Goal: Information Seeking & Learning: Learn about a topic

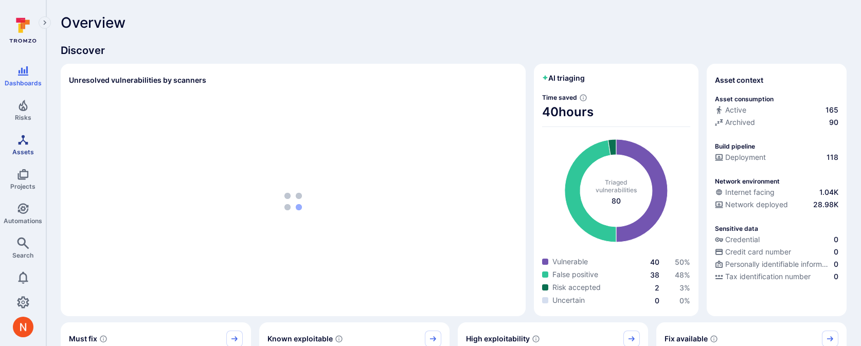
click at [21, 140] on icon "Assets" at bounding box center [23, 140] width 12 height 12
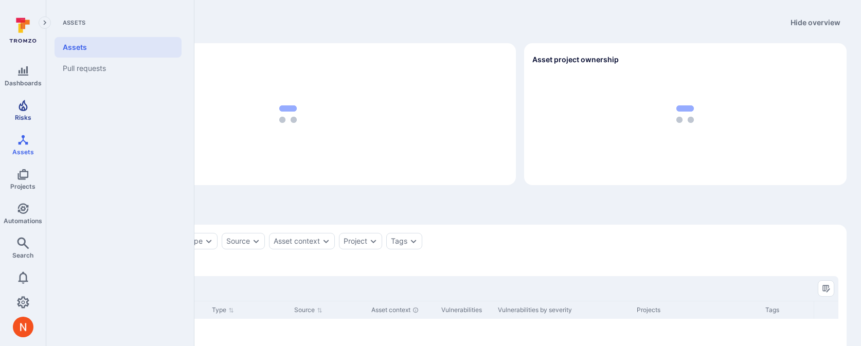
click at [19, 108] on icon "Risks" at bounding box center [23, 105] width 9 height 11
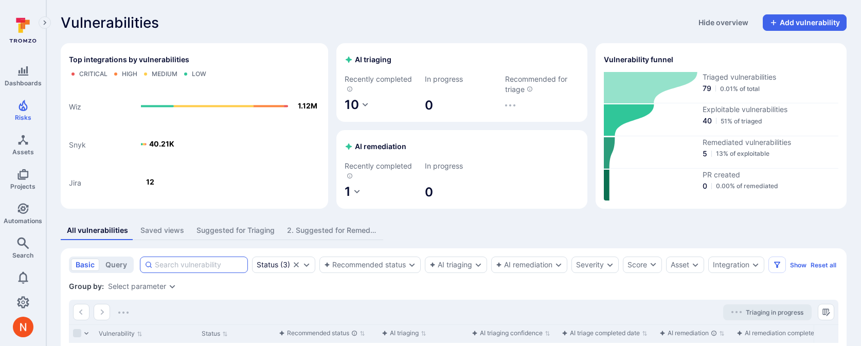
click at [171, 262] on input at bounding box center [199, 265] width 88 height 10
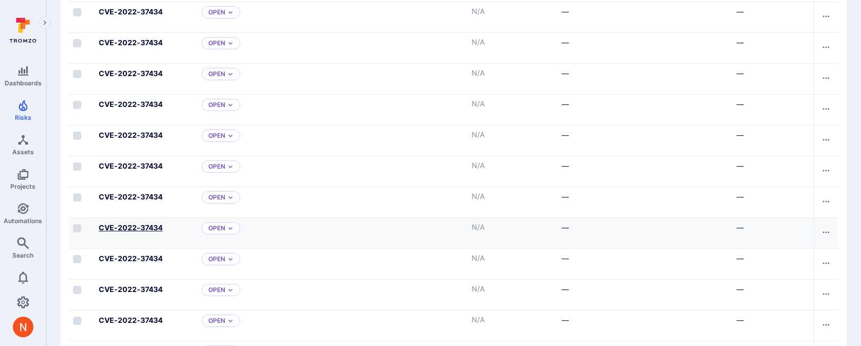
scroll to position [467, 0]
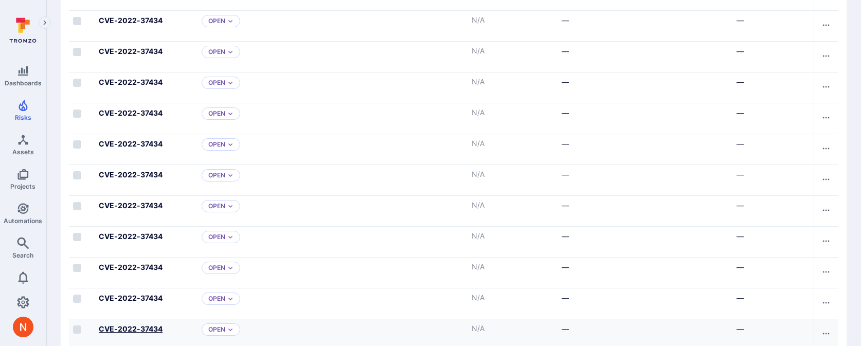
type input "CVE-2022-37434"
click at [142, 333] on b "CVE-2022-37434" at bounding box center [131, 328] width 64 height 9
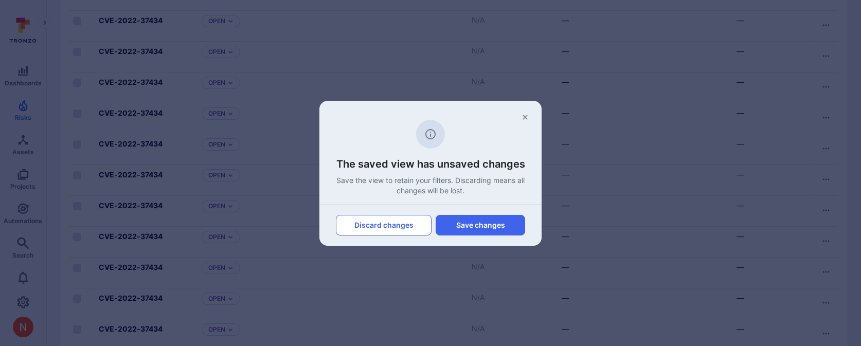
scroll to position [468, 0]
click at [408, 220] on button "Discard changes" at bounding box center [384, 225] width 96 height 21
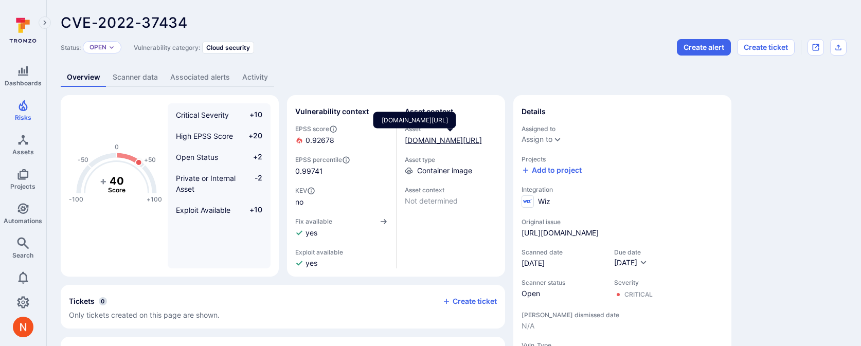
click at [423, 143] on link "[DOMAIN_NAME][URL]" at bounding box center [443, 140] width 77 height 9
click at [140, 74] on link "Scanner data" at bounding box center [135, 77] width 58 height 19
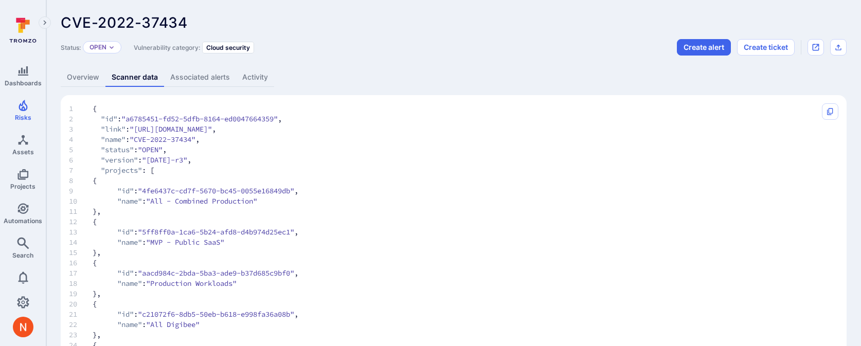
scroll to position [428, 0]
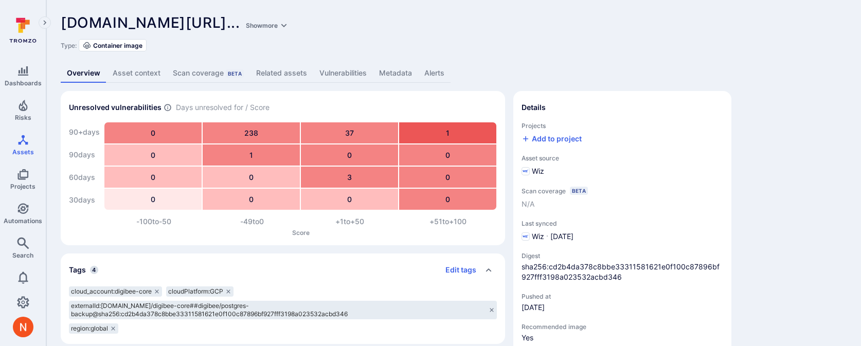
click at [394, 72] on link "Metadata" at bounding box center [395, 73] width 45 height 19
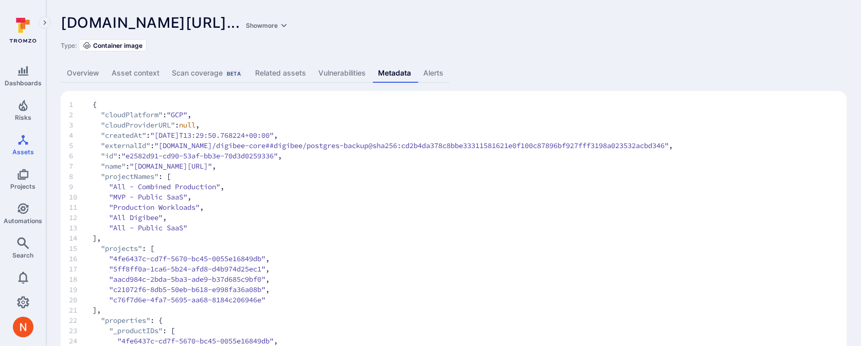
click at [93, 74] on link "Overview" at bounding box center [83, 73] width 45 height 19
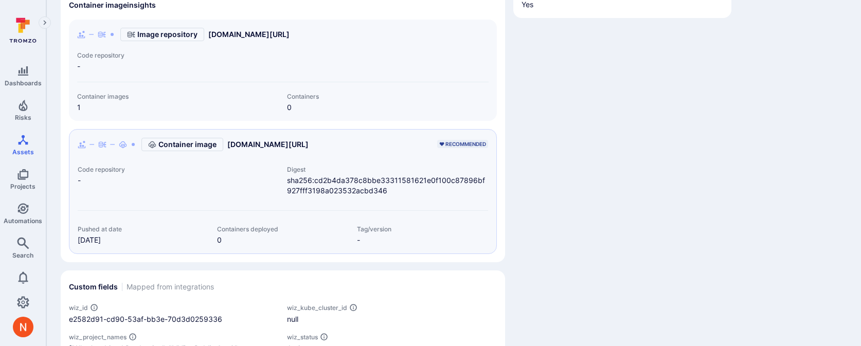
scroll to position [435, 0]
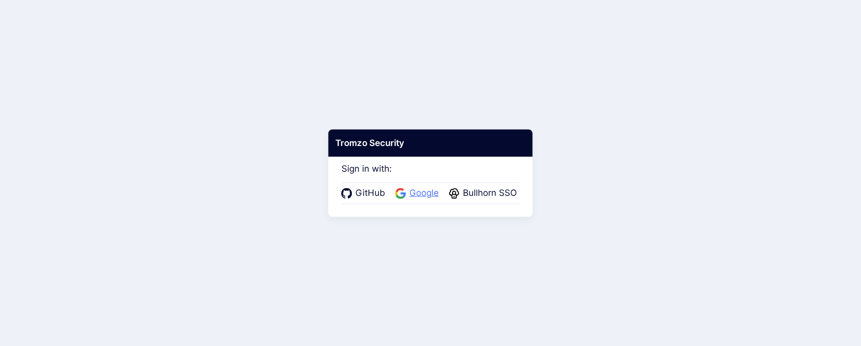
click at [431, 192] on span "Google" at bounding box center [423, 193] width 35 height 13
